Goal: Book appointment/travel/reservation

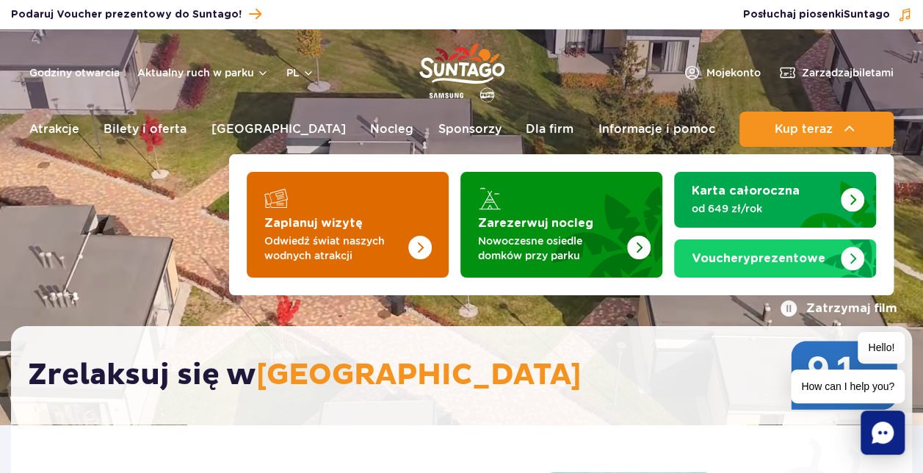
click at [416, 245] on img "Zaplanuj wizytę" at bounding box center [420, 248] width 24 height 24
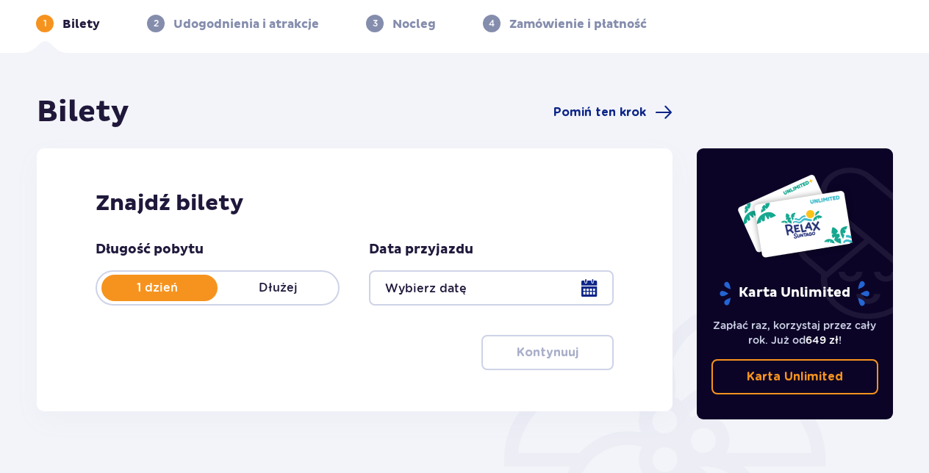
scroll to position [147, 0]
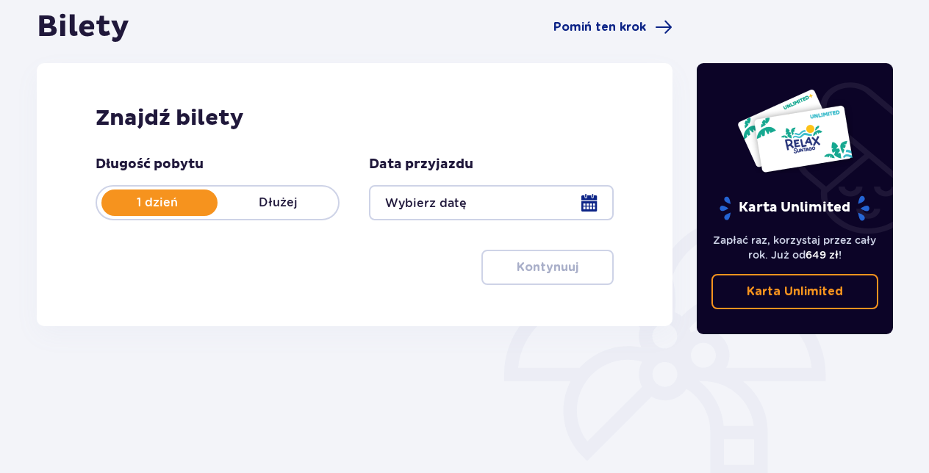
click at [270, 205] on p "Dłużej" at bounding box center [277, 203] width 120 height 16
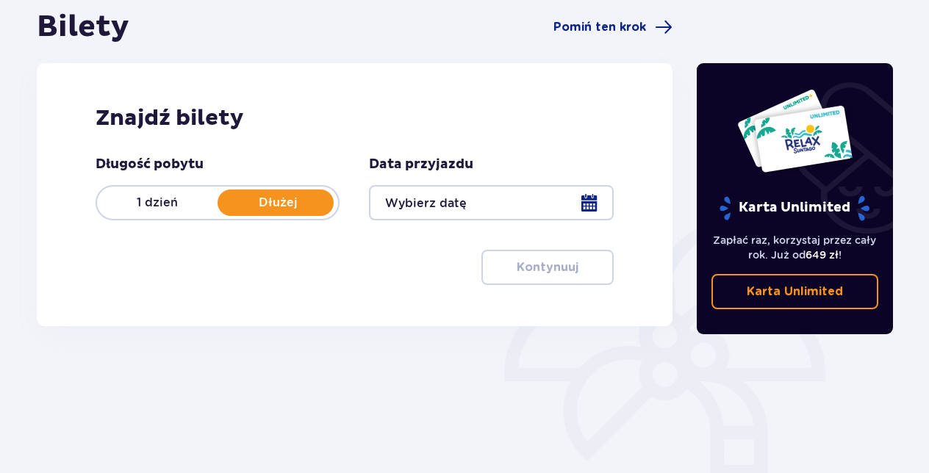
click at [591, 201] on div at bounding box center [491, 202] width 244 height 35
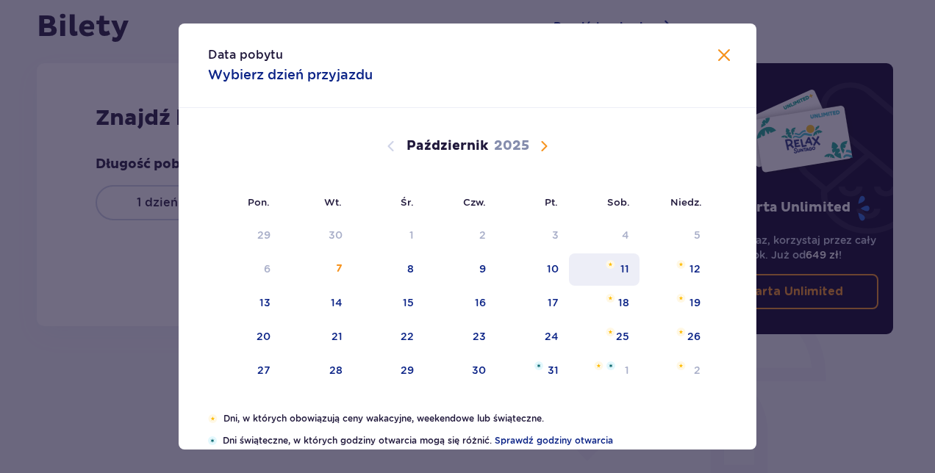
click at [633, 269] on div "11" at bounding box center [604, 269] width 71 height 32
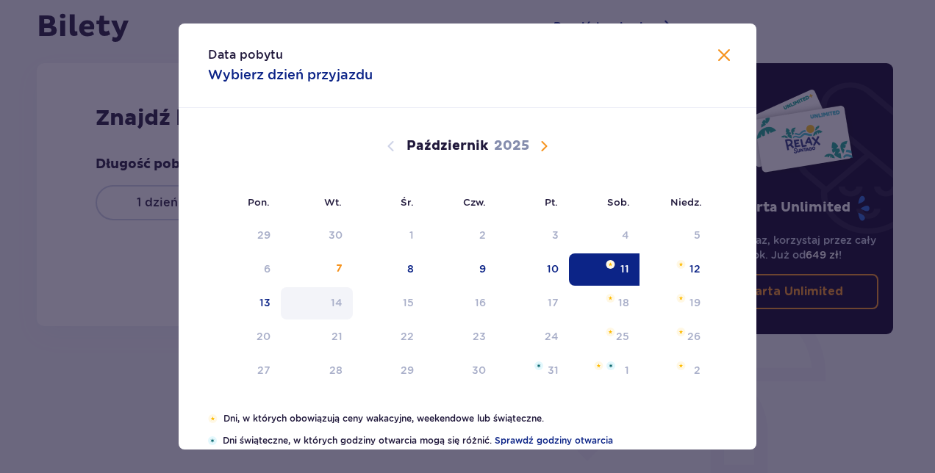
click at [339, 295] on div "14" at bounding box center [337, 302] width 12 height 15
click at [323, 290] on div "14" at bounding box center [317, 303] width 73 height 32
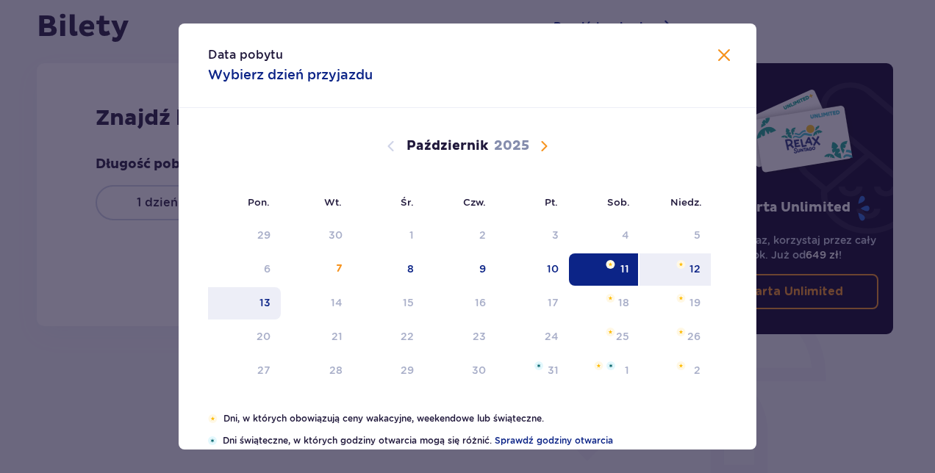
click at [264, 300] on div "13" at bounding box center [264, 302] width 11 height 15
type input "[DATE] - [DATE]"
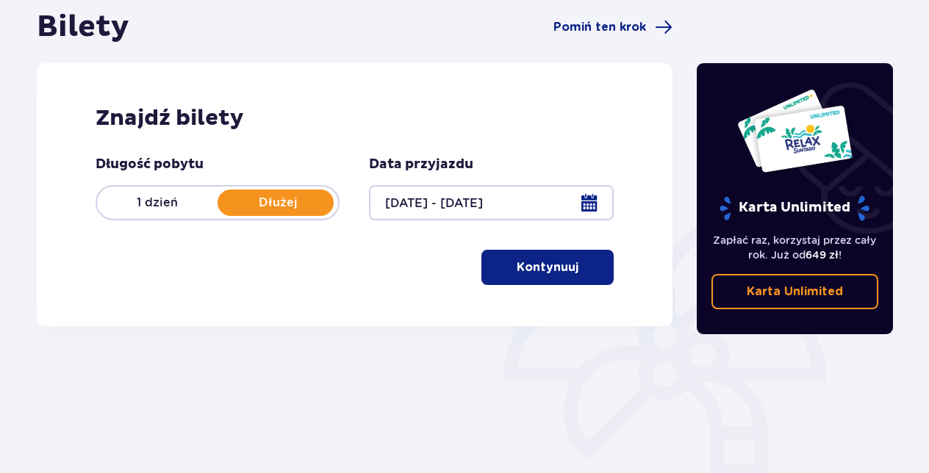
click at [530, 264] on p "Kontynuuj" at bounding box center [547, 267] width 62 height 16
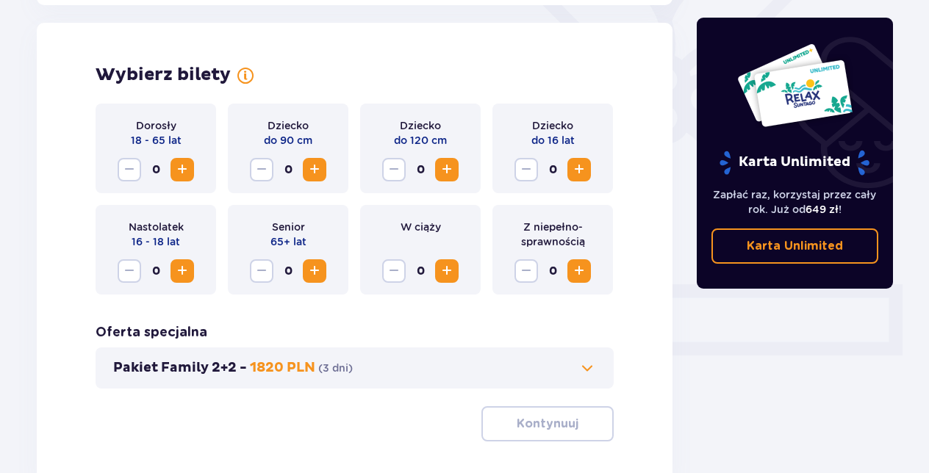
scroll to position [408, 0]
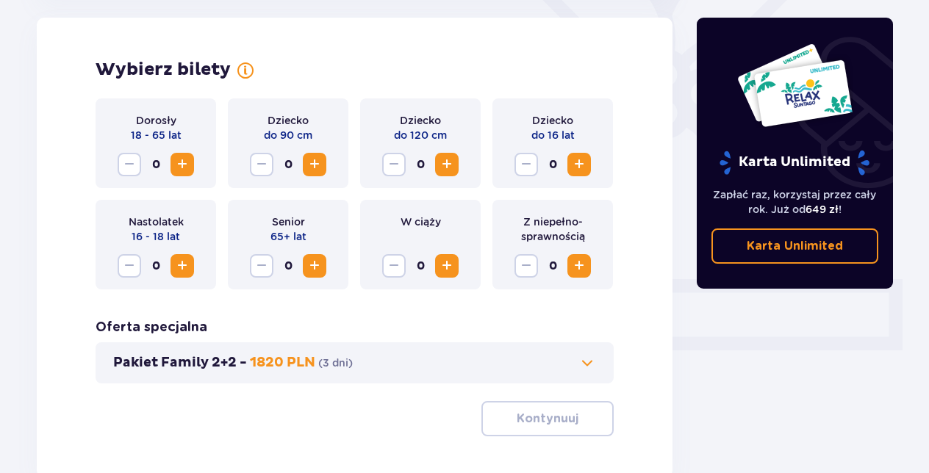
click at [189, 159] on span "Zwiększ" at bounding box center [182, 165] width 18 height 18
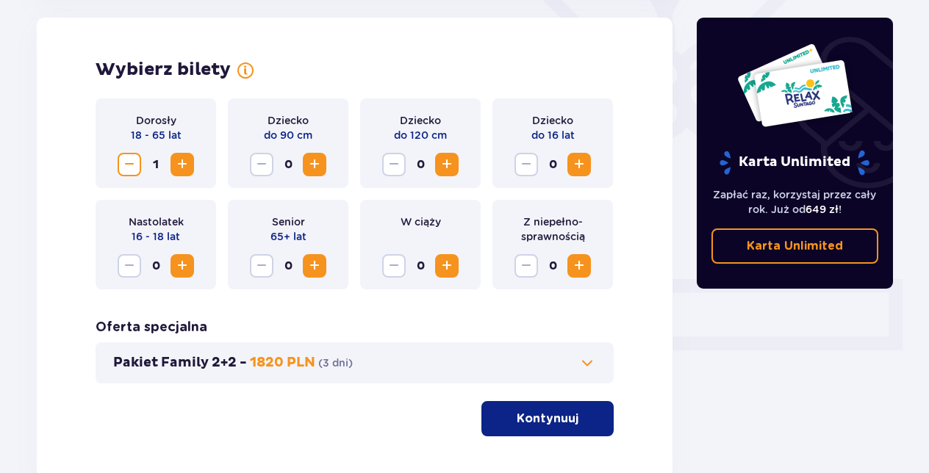
click at [183, 164] on span "Zwiększ" at bounding box center [182, 165] width 18 height 18
click at [581, 165] on span "Zwiększ" at bounding box center [579, 165] width 18 height 18
click at [581, 164] on span "Zwiększ" at bounding box center [579, 165] width 18 height 18
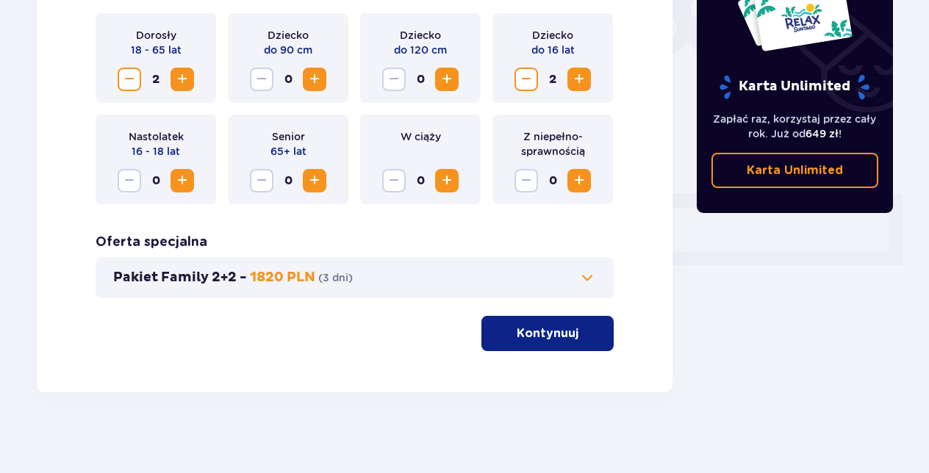
scroll to position [501, 0]
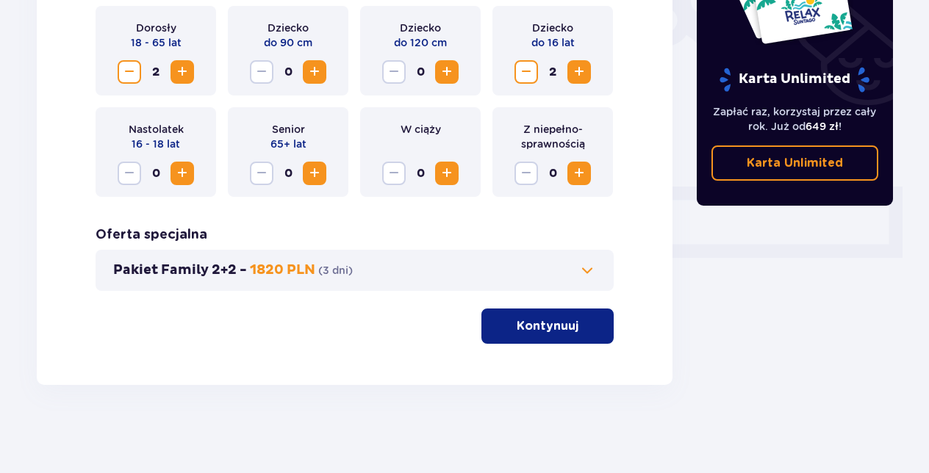
click at [526, 323] on p "Kontynuuj" at bounding box center [547, 326] width 62 height 16
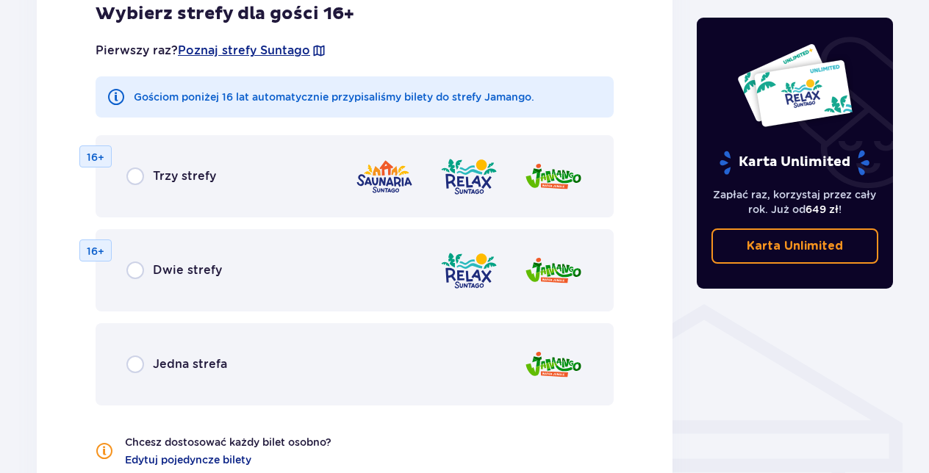
scroll to position [962, 0]
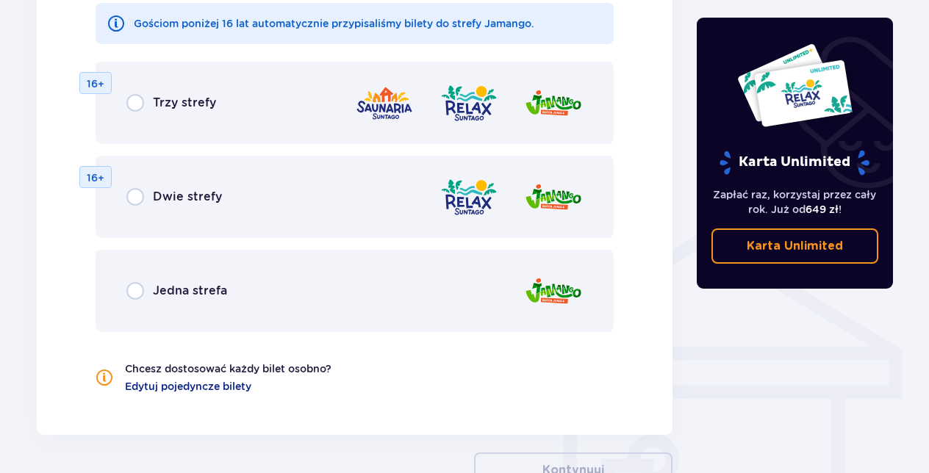
click at [141, 290] on input "radio" at bounding box center [135, 291] width 18 height 18
radio input "true"
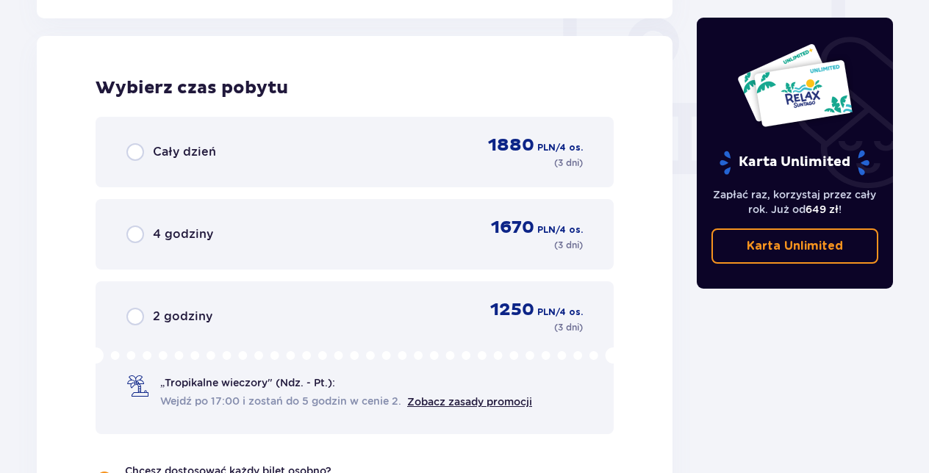
scroll to position [1380, 0]
click at [135, 151] on input "radio" at bounding box center [135, 152] width 18 height 18
radio input "true"
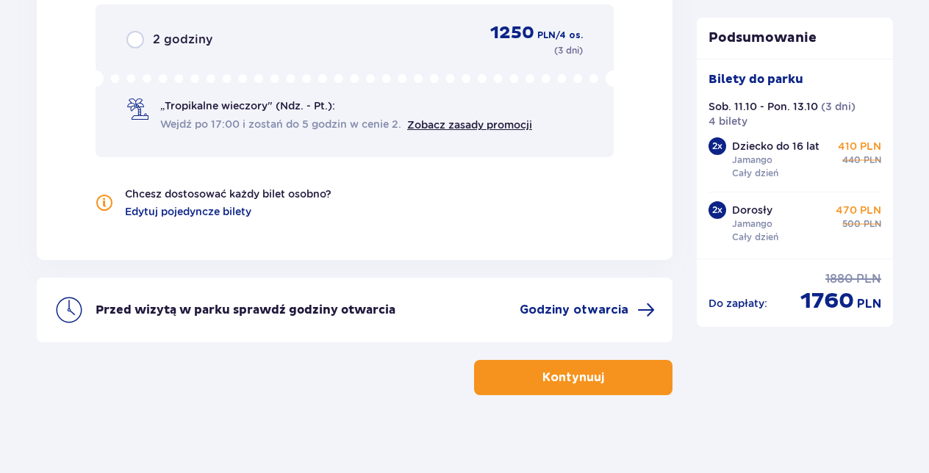
scroll to position [1666, 0]
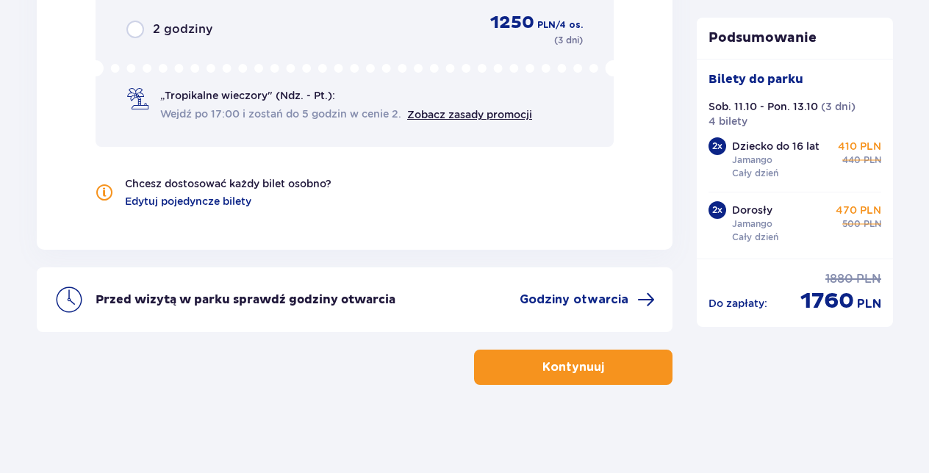
click at [567, 364] on p "Kontynuuj" at bounding box center [573, 367] width 62 height 16
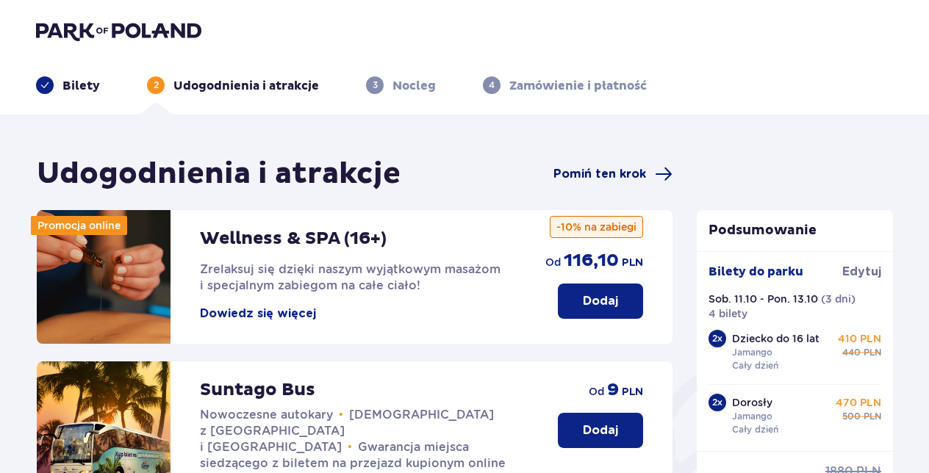
click at [624, 171] on span "Pomiń ten krok" at bounding box center [599, 174] width 93 height 16
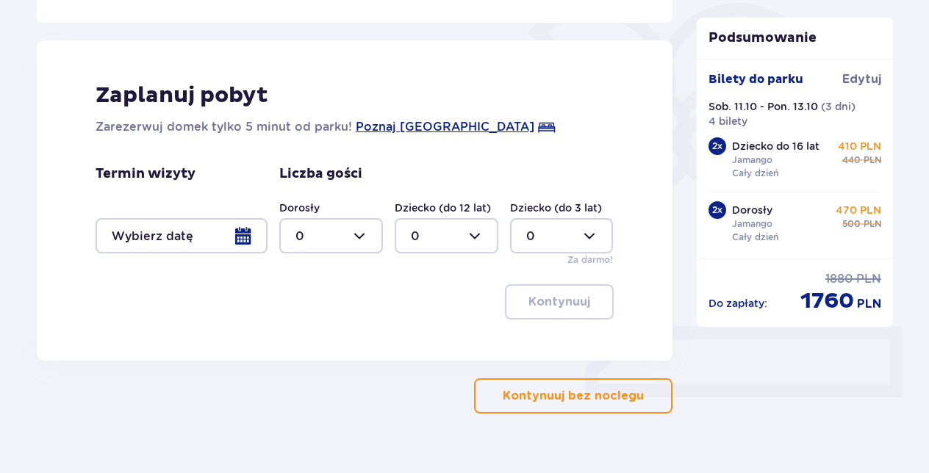
scroll to position [367, 0]
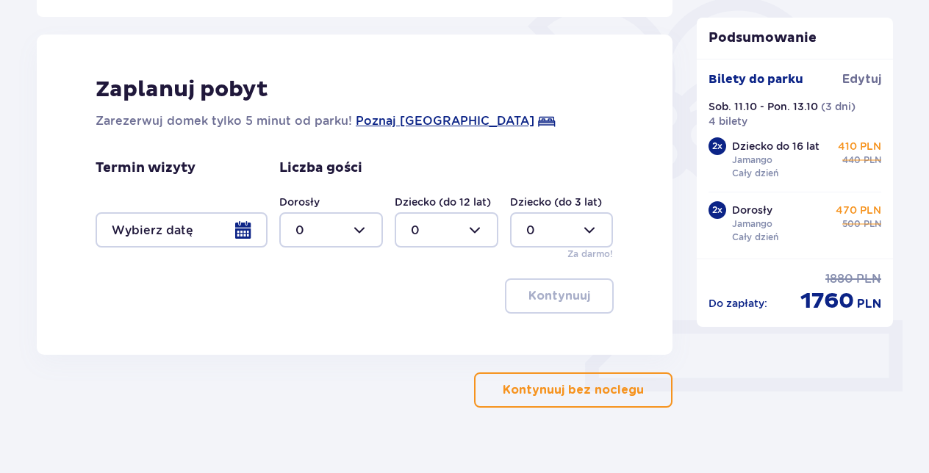
click at [163, 220] on div at bounding box center [182, 229] width 172 height 35
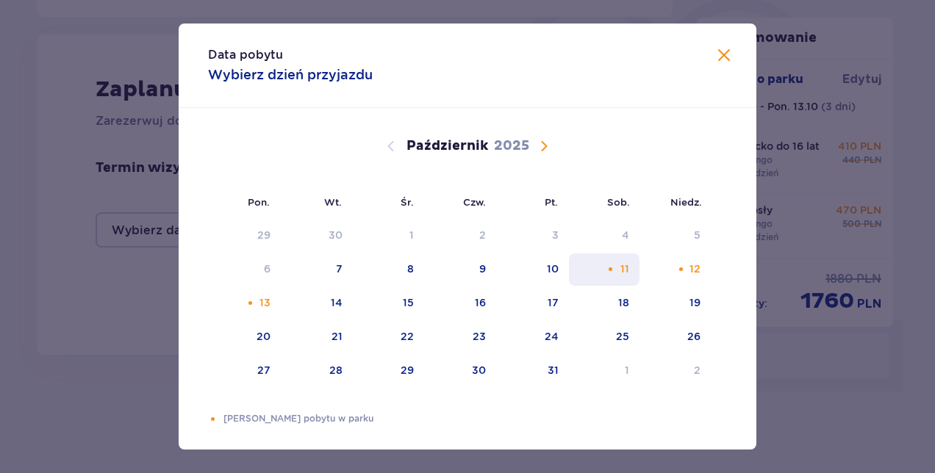
click at [620, 263] on div "11" at bounding box center [624, 269] width 9 height 15
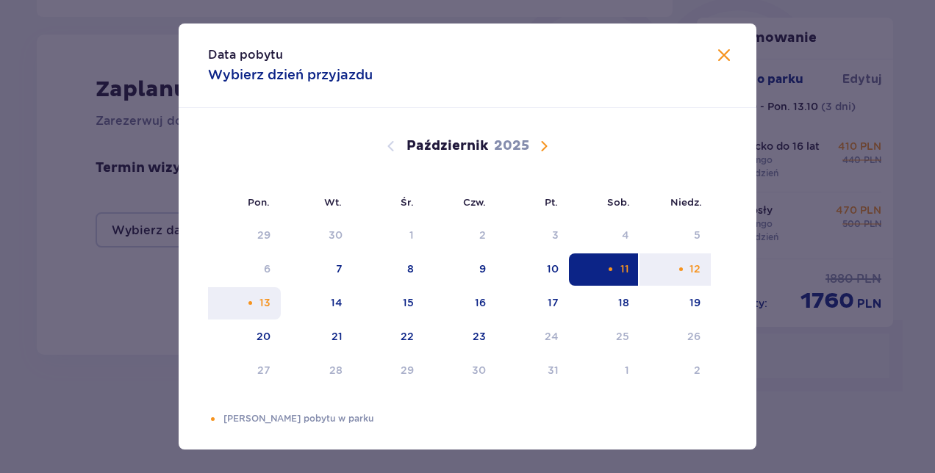
click at [259, 300] on div "13" at bounding box center [264, 302] width 11 height 15
type input "11.10.25 - 13.10.25"
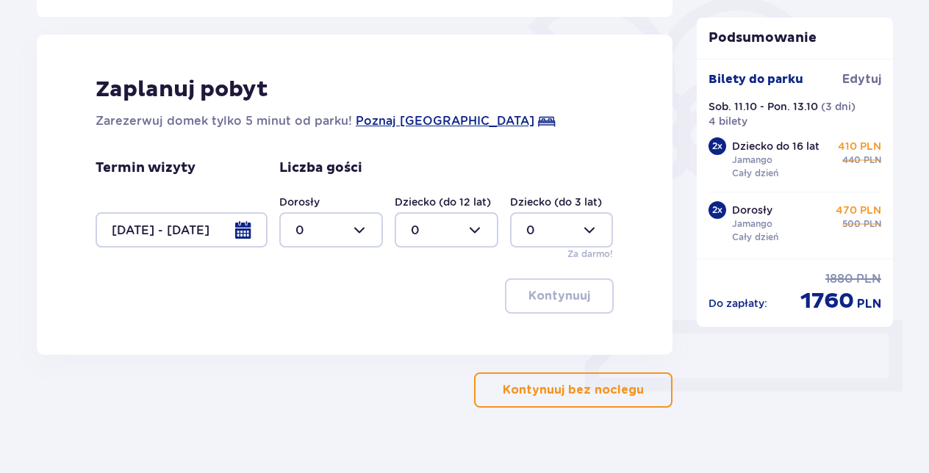
click at [356, 225] on div at bounding box center [331, 229] width 104 height 35
click at [307, 333] on div "2" at bounding box center [330, 336] width 71 height 16
type input "2"
click at [458, 223] on div at bounding box center [447, 229] width 104 height 35
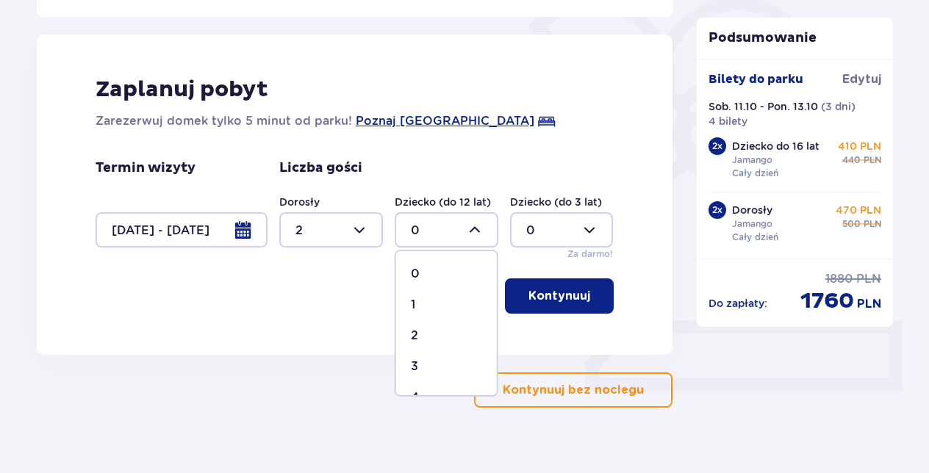
click at [420, 335] on div "2" at bounding box center [446, 336] width 71 height 16
type input "2"
click at [563, 298] on p "Kontynuuj" at bounding box center [559, 296] width 62 height 16
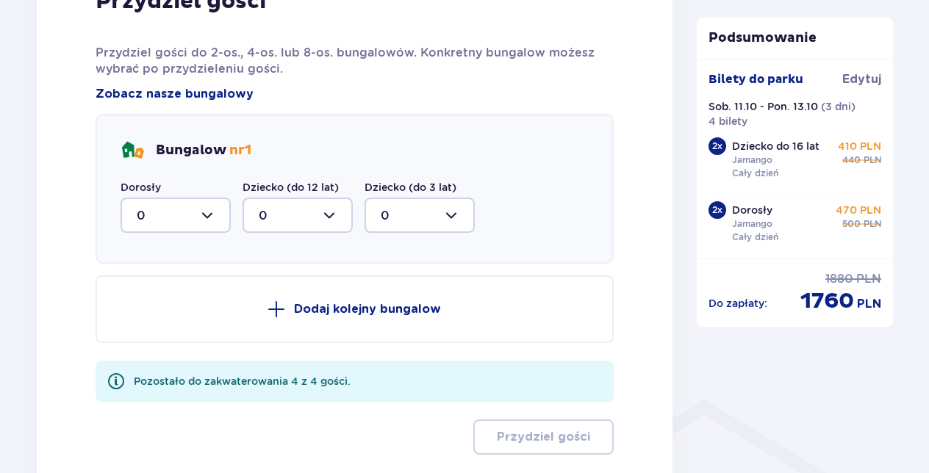
scroll to position [810, 0]
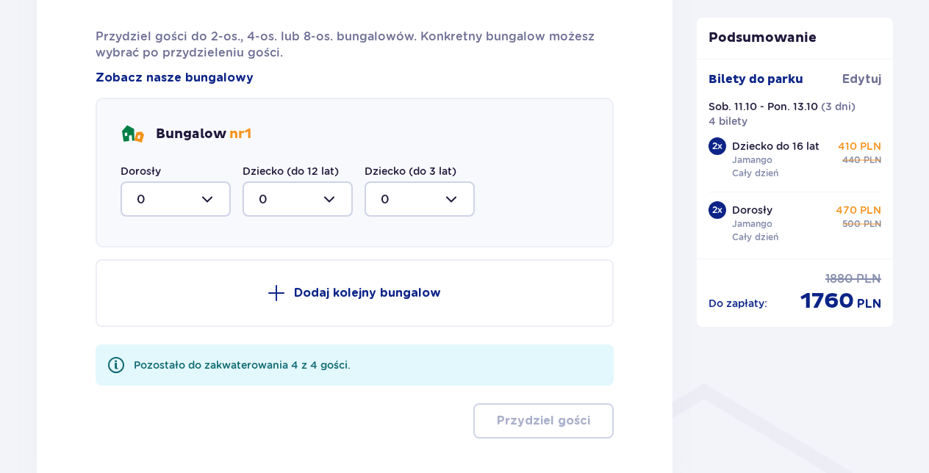
click at [190, 188] on div at bounding box center [175, 198] width 110 height 35
click at [160, 303] on div "2" at bounding box center [176, 306] width 78 height 16
type input "2"
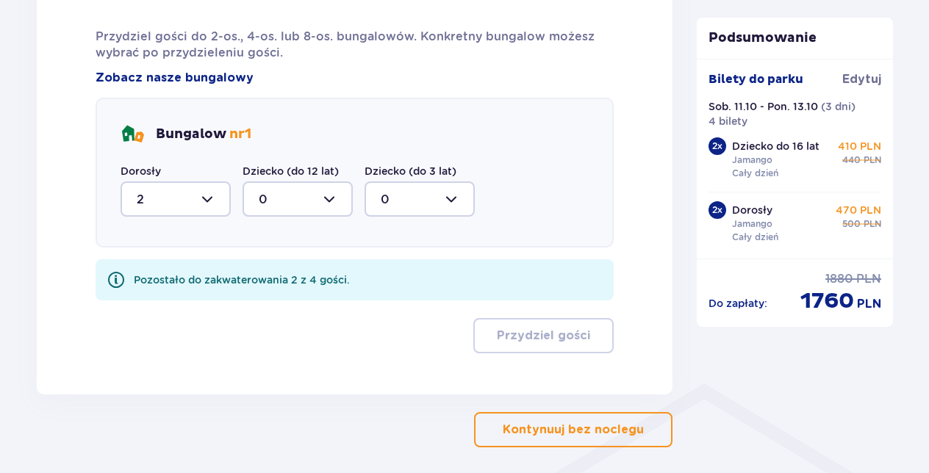
click at [306, 195] on div at bounding box center [297, 198] width 110 height 35
click at [278, 312] on div "2" at bounding box center [298, 306] width 78 height 16
type input "2"
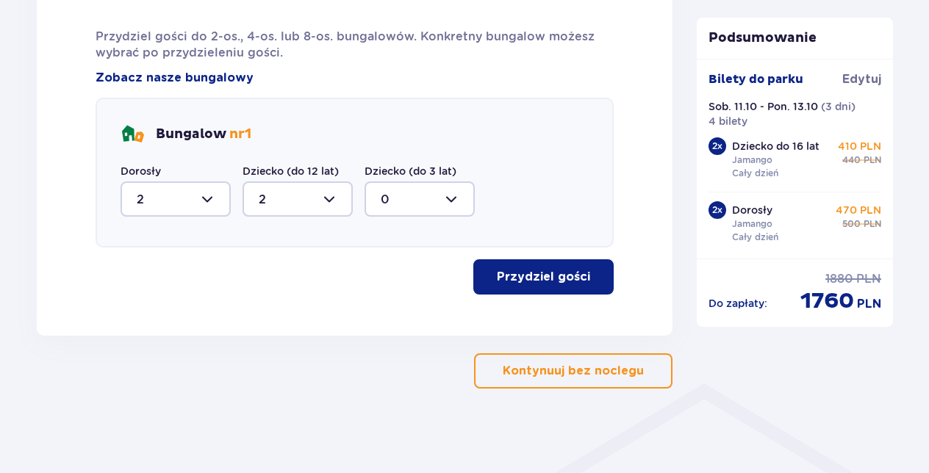
click at [569, 279] on p "Przydziel gości" at bounding box center [543, 277] width 93 height 16
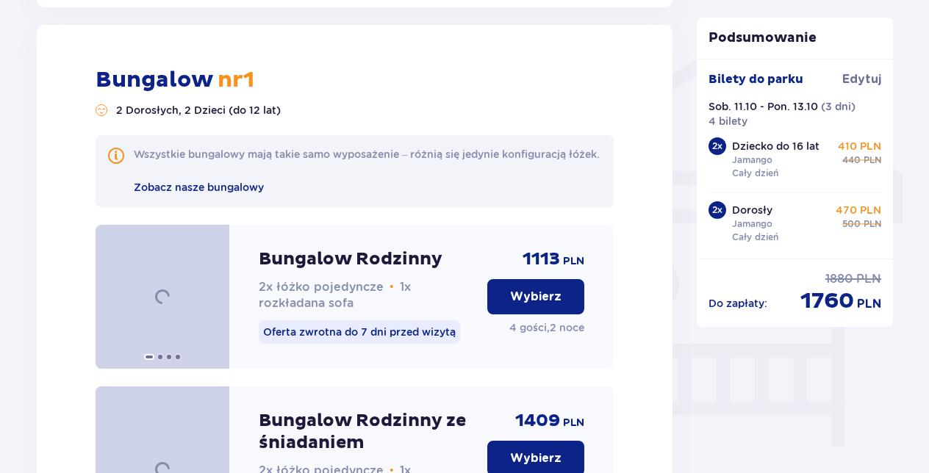
scroll to position [1145, 0]
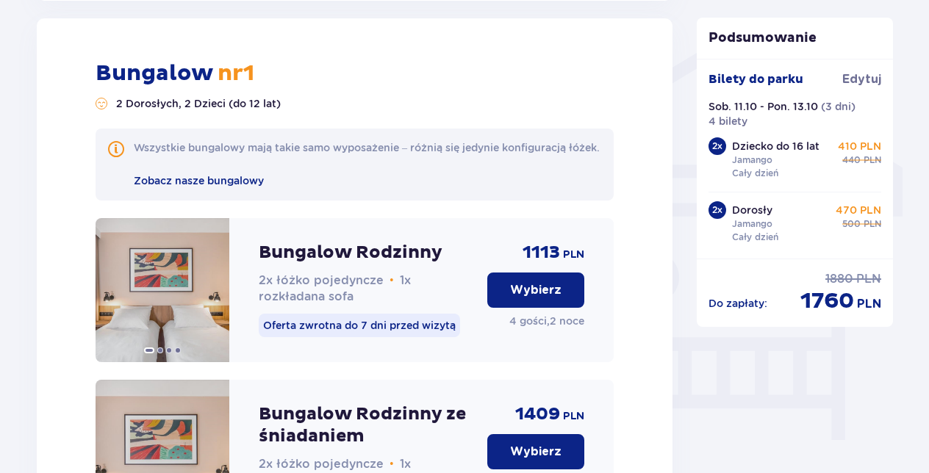
click at [536, 298] on p "Wybierz" at bounding box center [535, 290] width 51 height 16
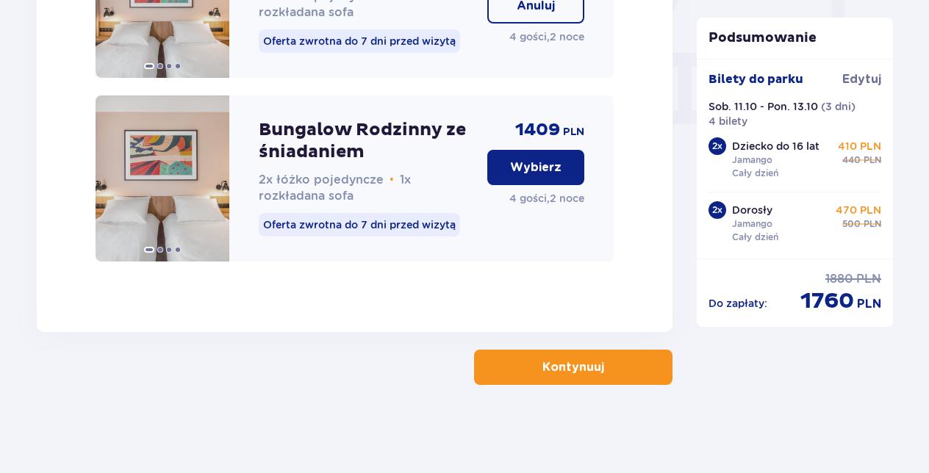
scroll to position [1444, 0]
click at [542, 359] on p "Kontynuuj" at bounding box center [573, 367] width 62 height 16
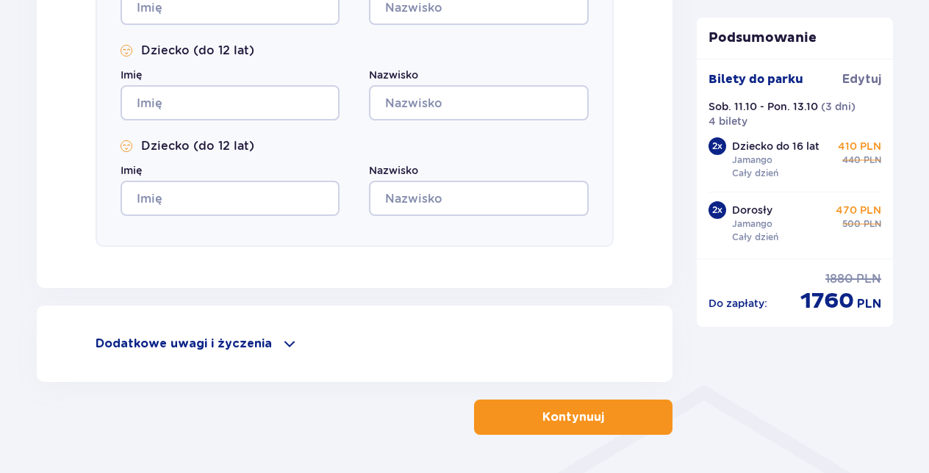
scroll to position [858, 0]
